Goal: Navigation & Orientation: Find specific page/section

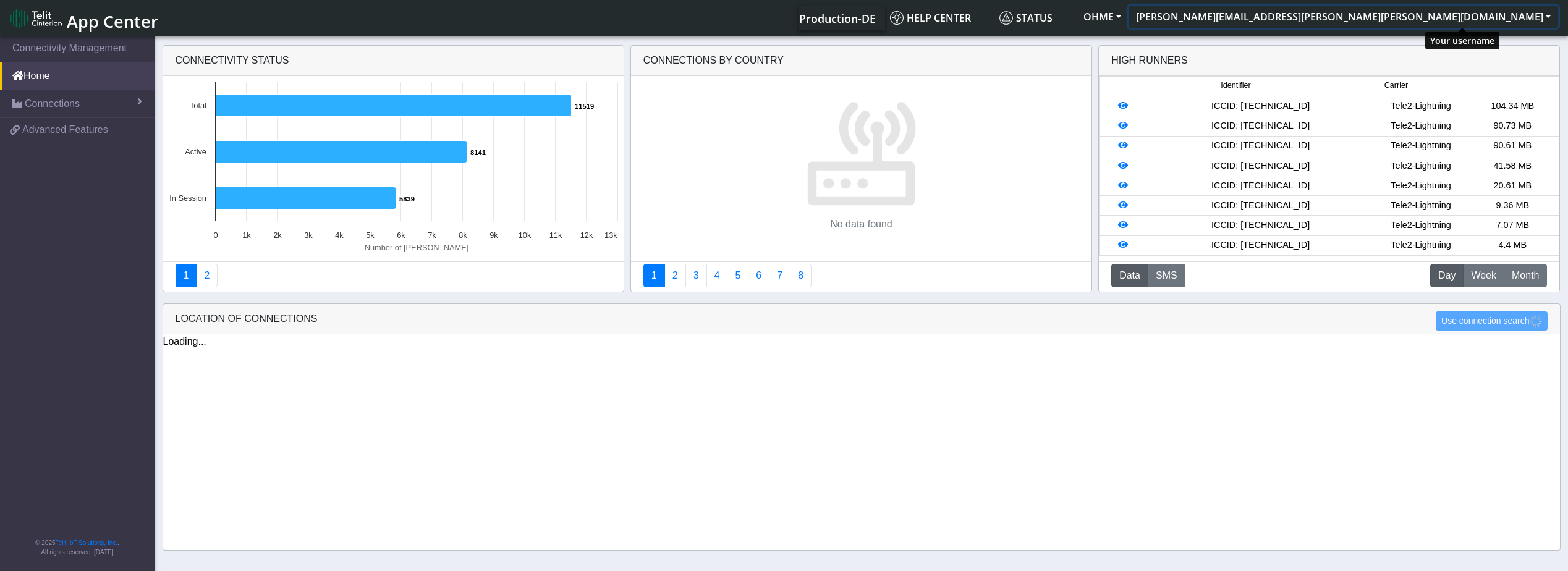
click at [1525, 17] on button "[PERSON_NAME][EMAIL_ADDRESS][PERSON_NAME][PERSON_NAME][DOMAIN_NAME]" at bounding box center [1343, 17] width 430 height 22
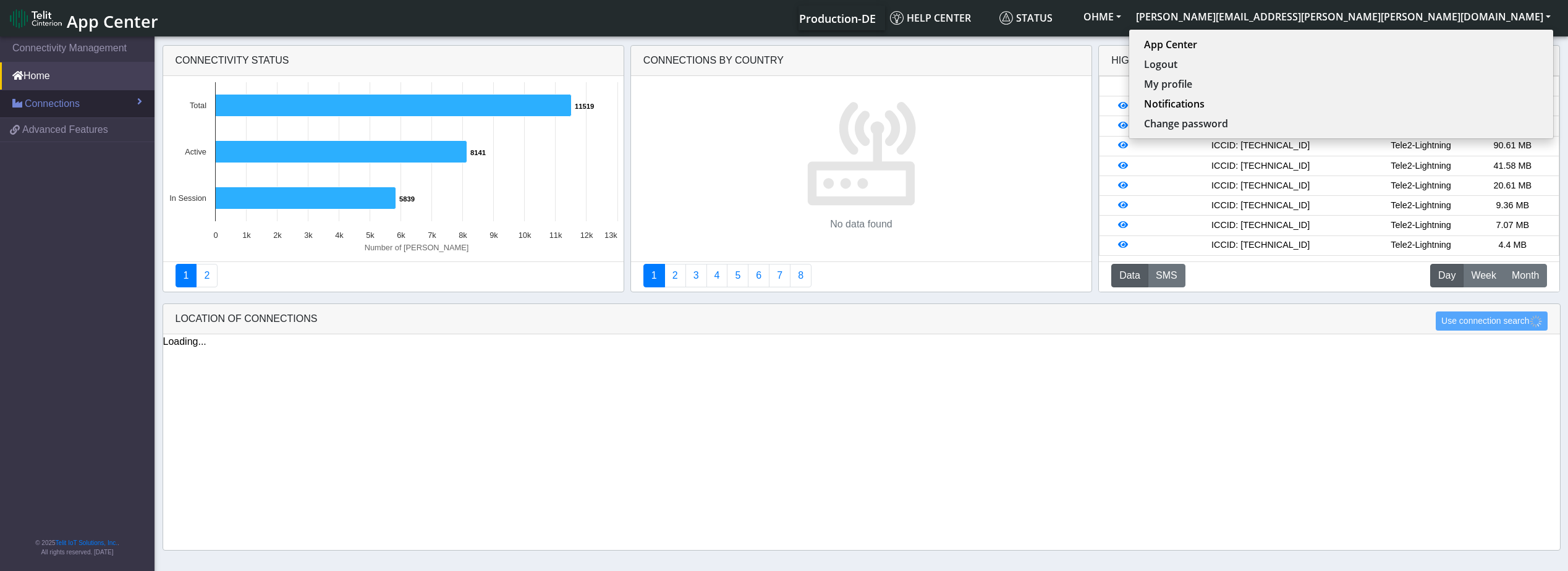
click at [31, 101] on span "Connections" at bounding box center [52, 103] width 55 height 15
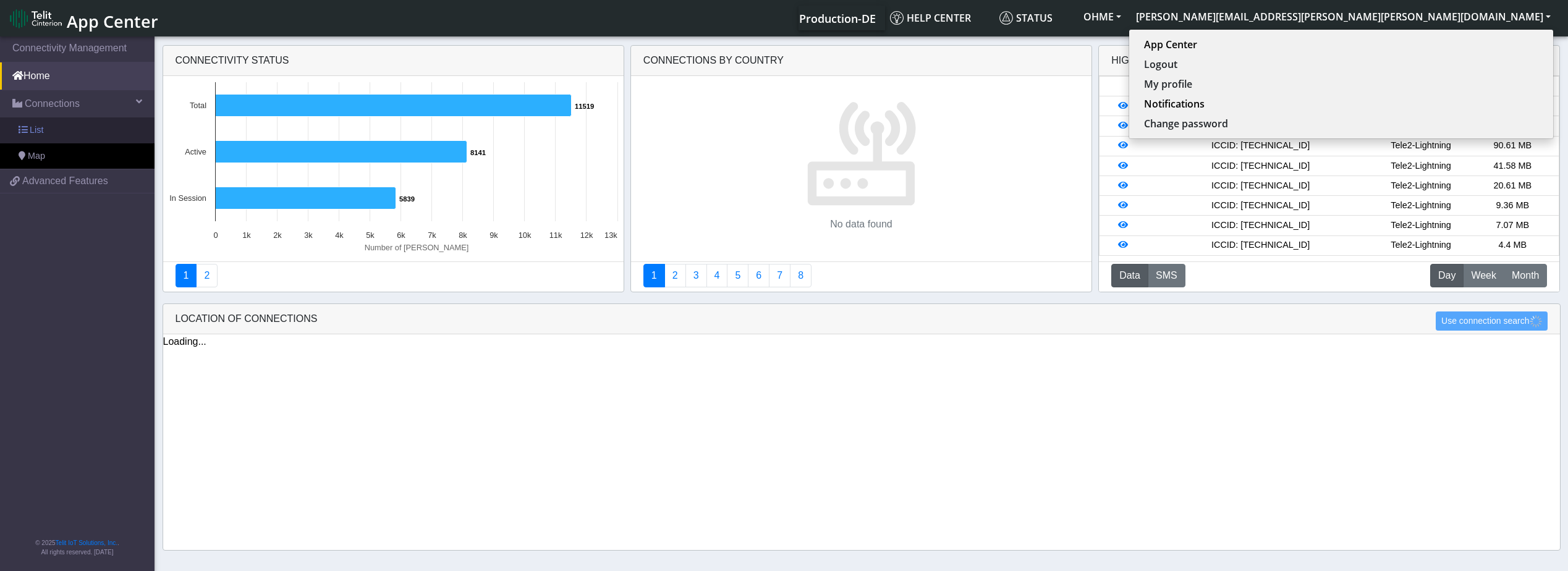
click at [33, 126] on span "List" at bounding box center [36, 130] width 13 height 13
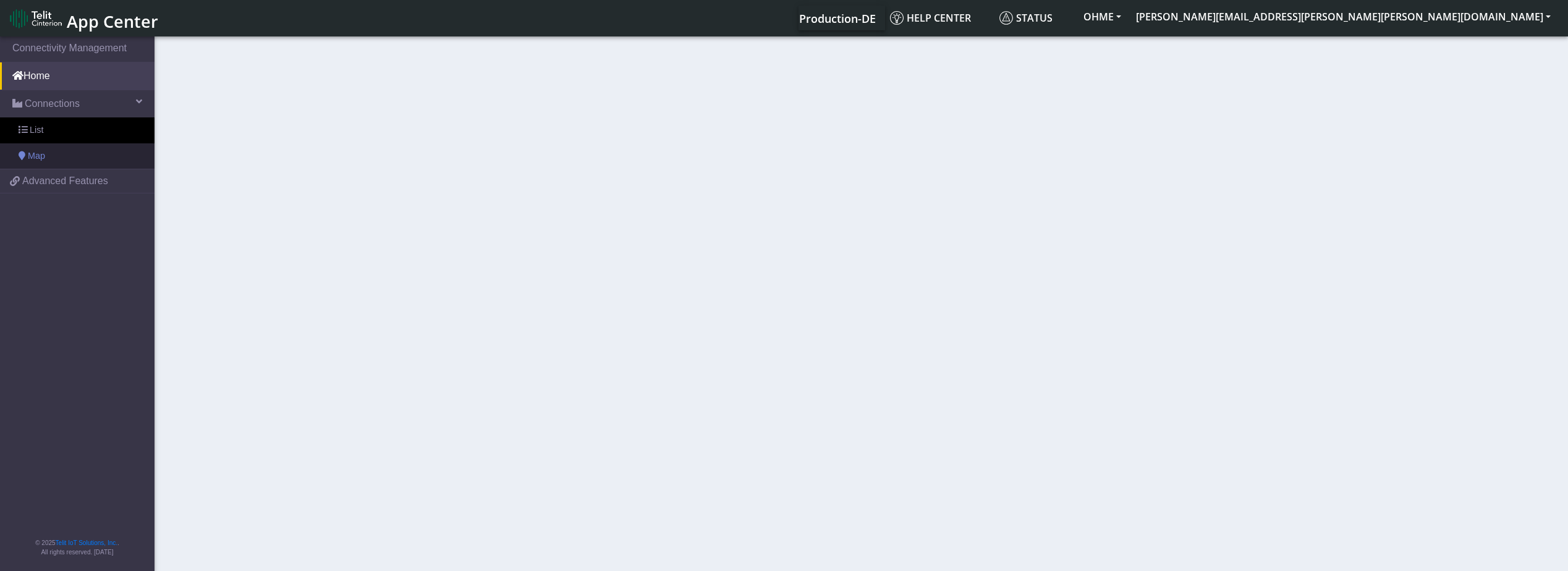
click at [41, 155] on span "Map" at bounding box center [36, 156] width 17 height 13
